Goal: Transaction & Acquisition: Book appointment/travel/reservation

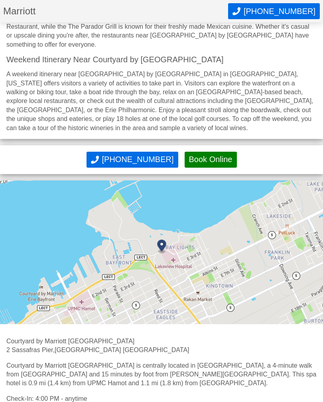
scroll to position [1698, 0]
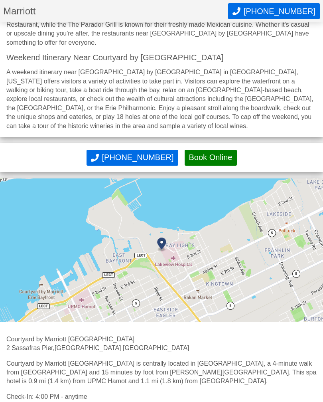
click at [48, 281] on img at bounding box center [161, 251] width 323 height 144
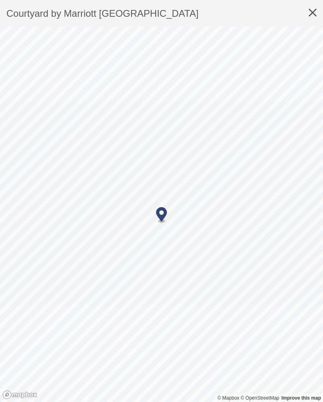
scroll to position [1699, 0]
click at [313, 9] on icon at bounding box center [312, 13] width 21 height 26
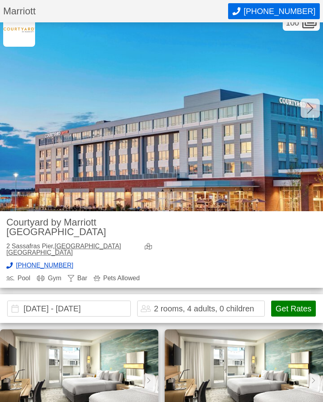
scroll to position [23, 0]
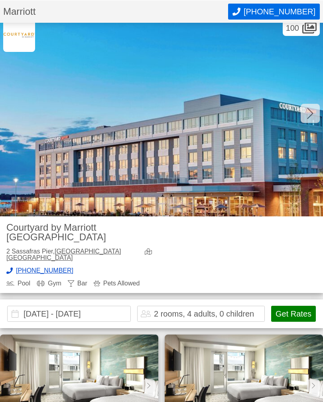
click at [316, 112] on div at bounding box center [310, 112] width 19 height 19
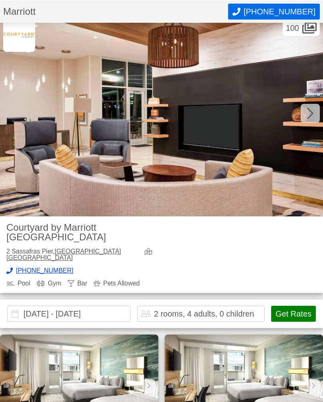
scroll to position [23, 0]
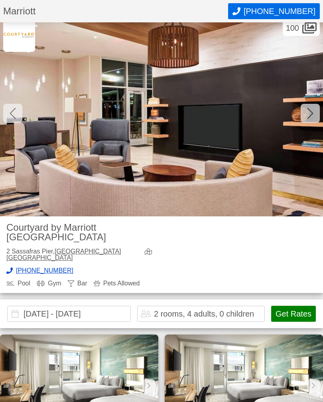
click at [312, 114] on icon at bounding box center [310, 113] width 6 height 11
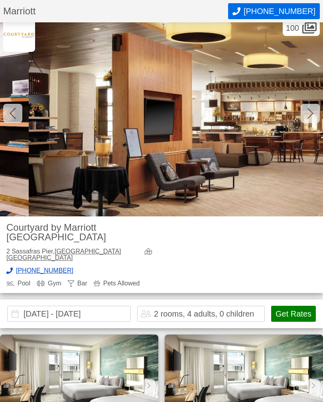
scroll to position [0, 646]
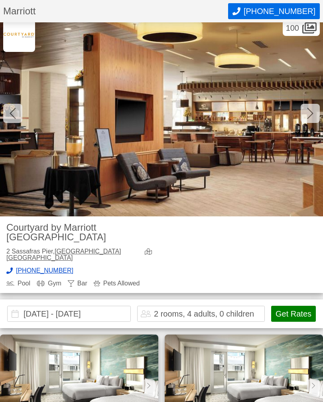
click at [312, 116] on icon at bounding box center [310, 113] width 6 height 13
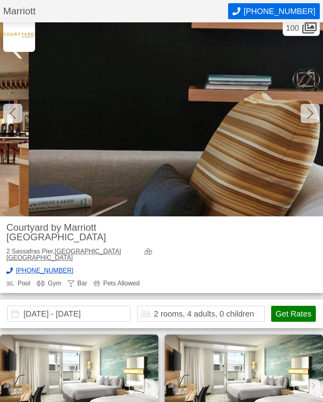
scroll to position [0, 969]
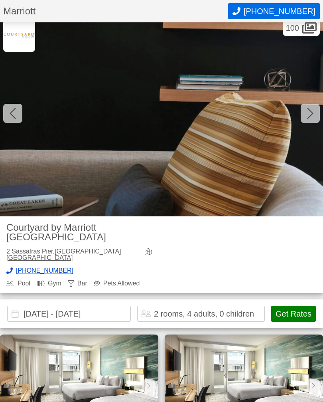
click at [312, 112] on icon at bounding box center [310, 113] width 6 height 11
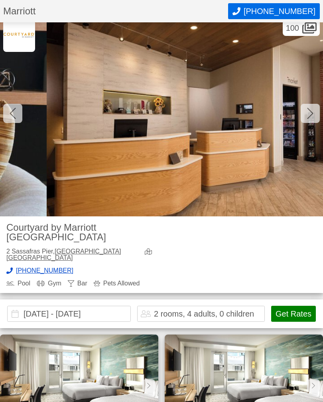
scroll to position [0, 1292]
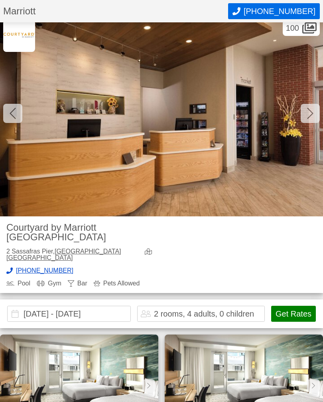
click at [312, 114] on icon at bounding box center [310, 113] width 6 height 13
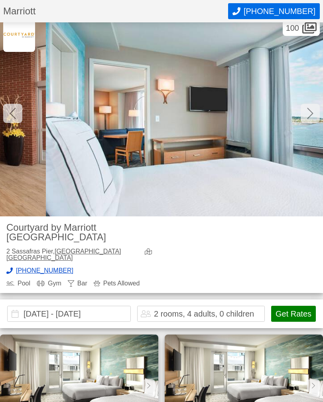
scroll to position [0, 1615]
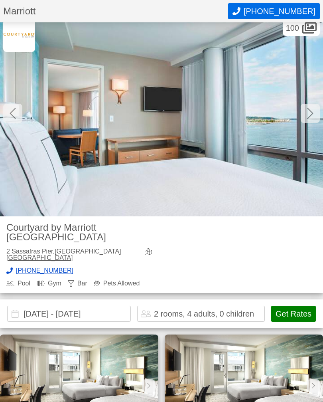
click at [309, 120] on div at bounding box center [310, 113] width 19 height 19
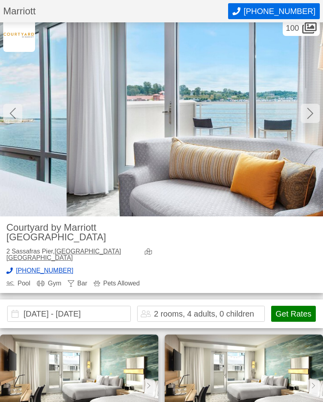
scroll to position [0, 1939]
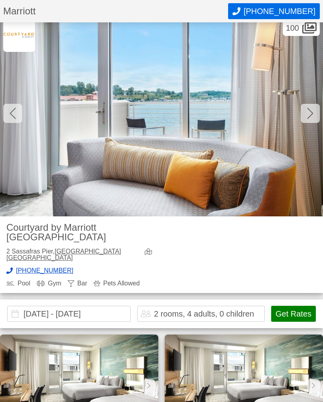
click at [307, 123] on img at bounding box center [161, 116] width 323 height 199
click at [309, 119] on icon at bounding box center [310, 113] width 6 height 13
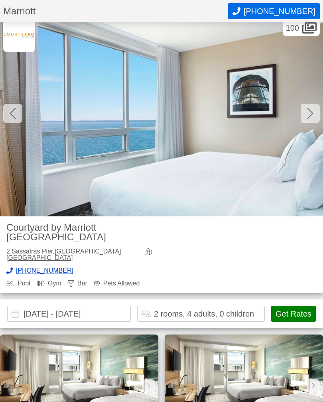
scroll to position [0, 2262]
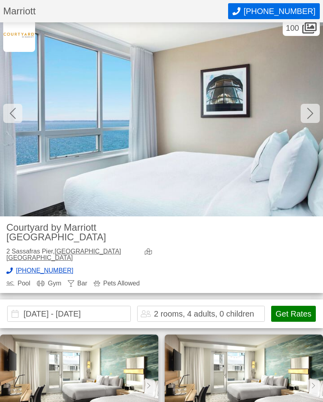
click at [310, 117] on icon at bounding box center [310, 113] width 6 height 13
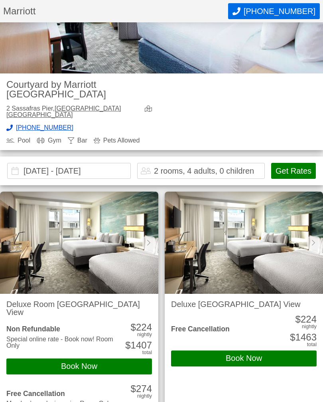
scroll to position [166, 0]
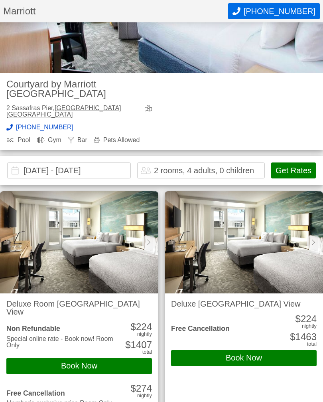
click at [306, 162] on button "Get Rates" at bounding box center [293, 170] width 45 height 16
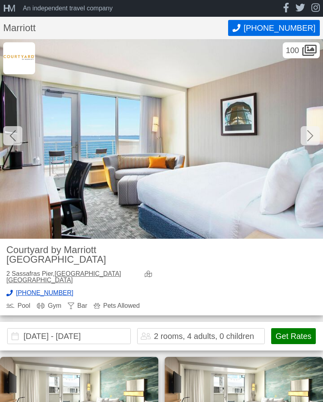
scroll to position [0, 0]
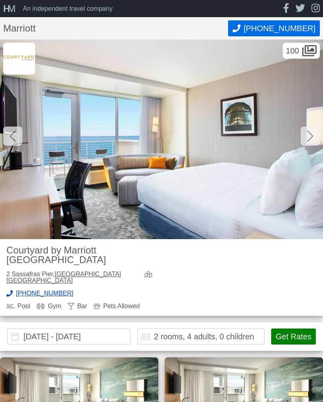
click at [319, 51] on div "100" at bounding box center [301, 51] width 37 height 16
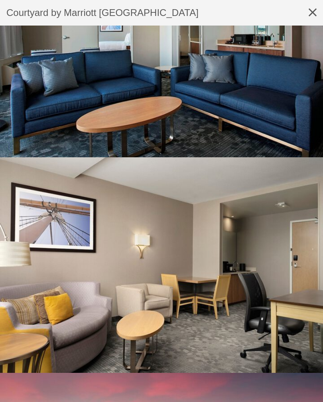
scroll to position [5265, 0]
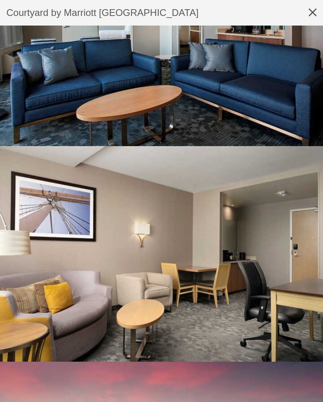
click at [311, 11] on icon at bounding box center [313, 12] width 8 height 8
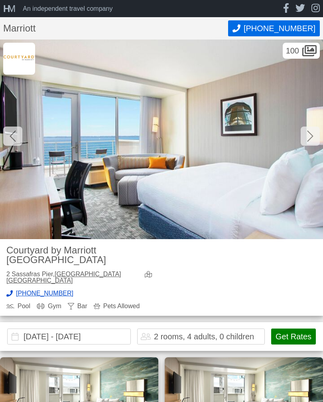
click at [76, 270] on link "[GEOGRAPHIC_DATA] [GEOGRAPHIC_DATA]" at bounding box center [63, 276] width 115 height 13
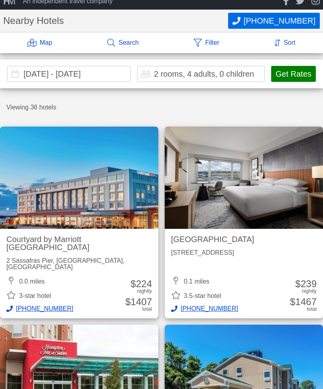
scroll to position [9, 0]
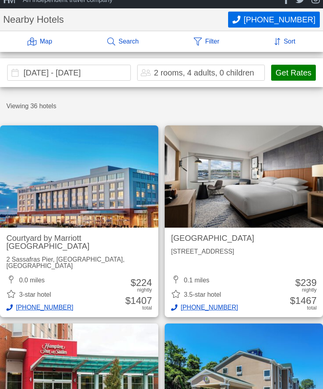
click at [219, 253] on div "55 West Bay Dr, Erie, PA" at bounding box center [244, 251] width 146 height 6
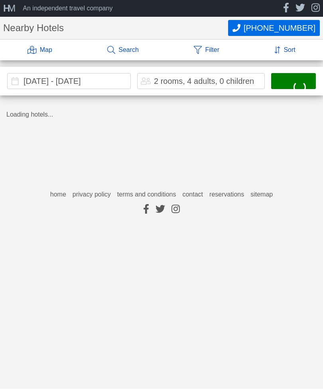
scroll to position [0, 0]
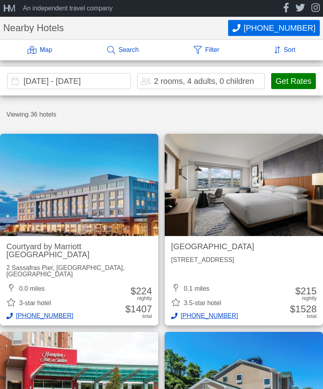
click at [277, 242] on h2 "[GEOGRAPHIC_DATA]" at bounding box center [244, 246] width 146 height 8
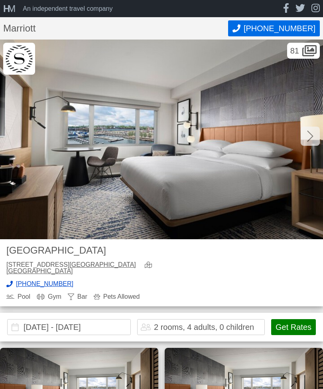
click at [85, 254] on h2 "[GEOGRAPHIC_DATA]" at bounding box center [80, 250] width 149 height 10
click at [70, 266] on link "Erie PA" at bounding box center [71, 267] width 130 height 13
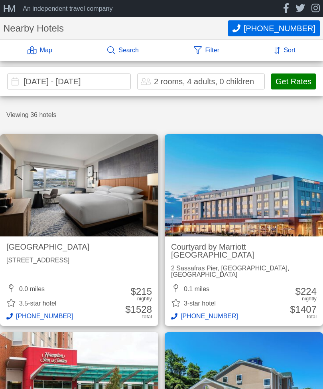
click at [220, 251] on div "Courtyard by Marriott [GEOGRAPHIC_DATA] 2 [GEOGRAPHIC_DATA], [GEOGRAPHIC_DATA],…" at bounding box center [244, 260] width 146 height 35
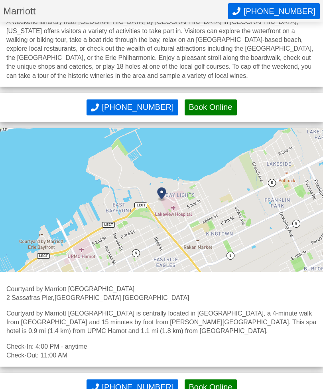
scroll to position [1749, 0]
